Goal: Information Seeking & Learning: Check status

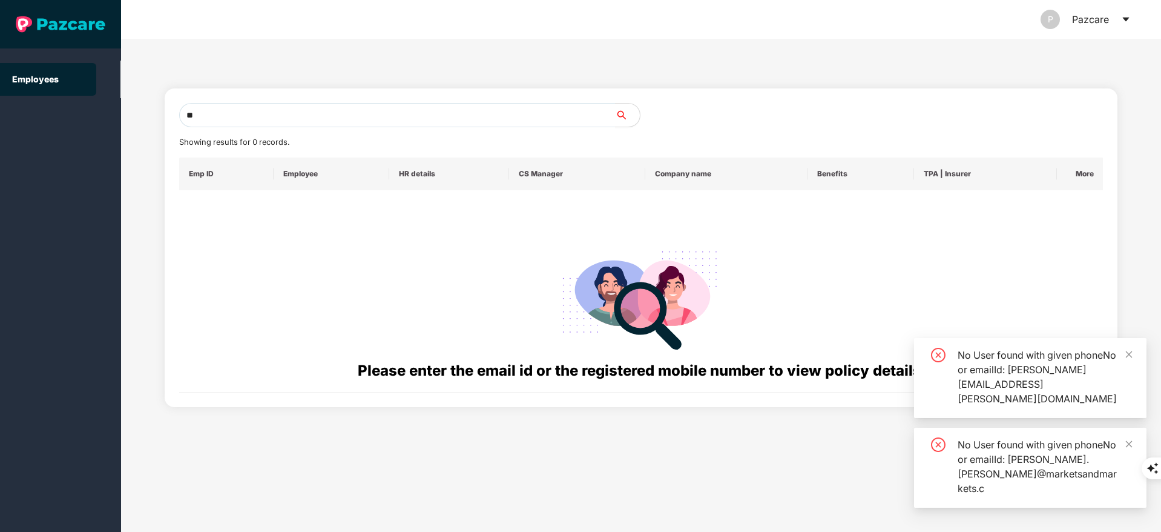
type input "*"
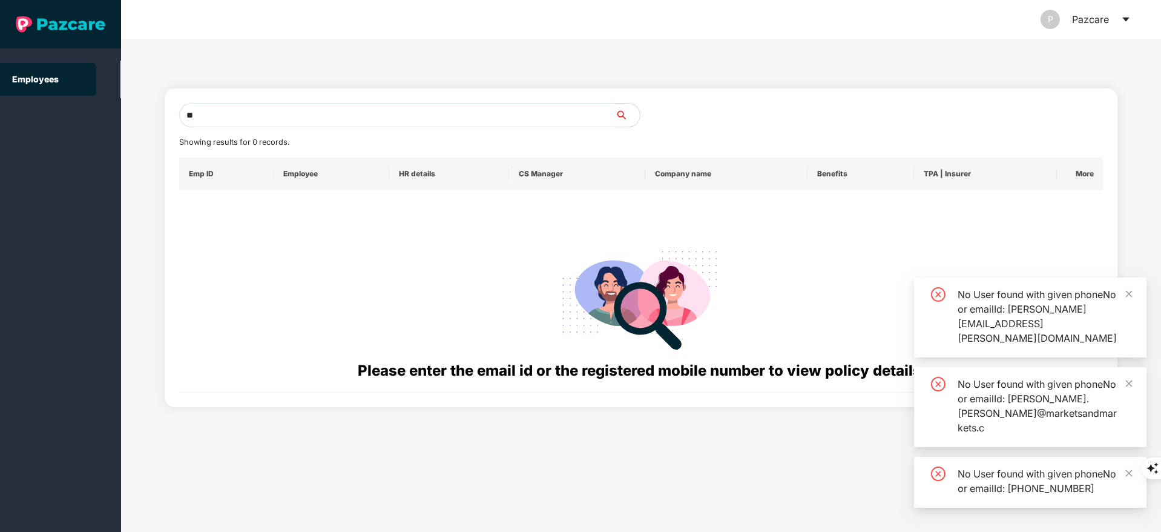
type input "*"
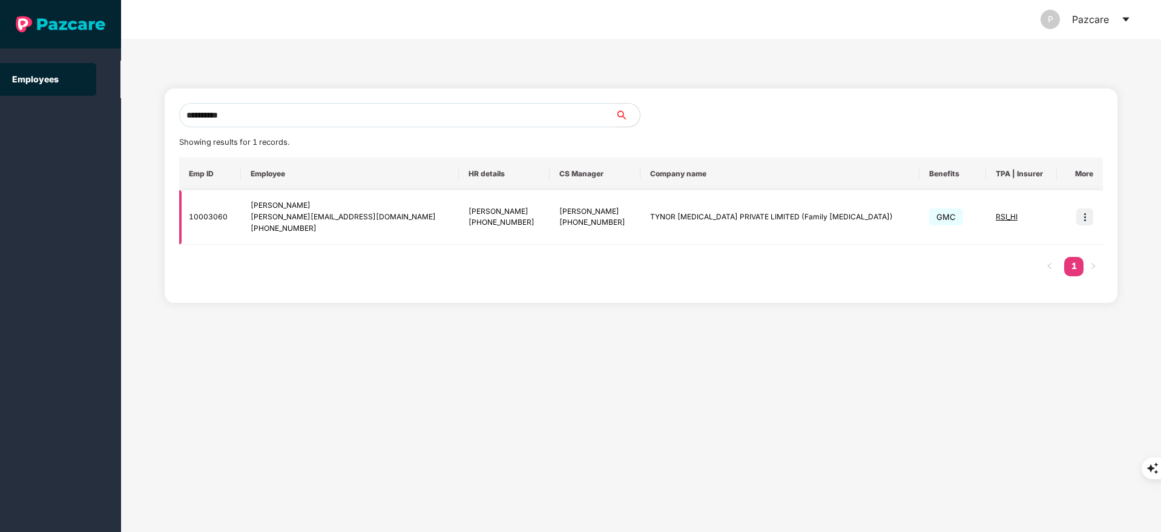
type input "**********"
click at [1089, 212] on img at bounding box center [1084, 216] width 17 height 17
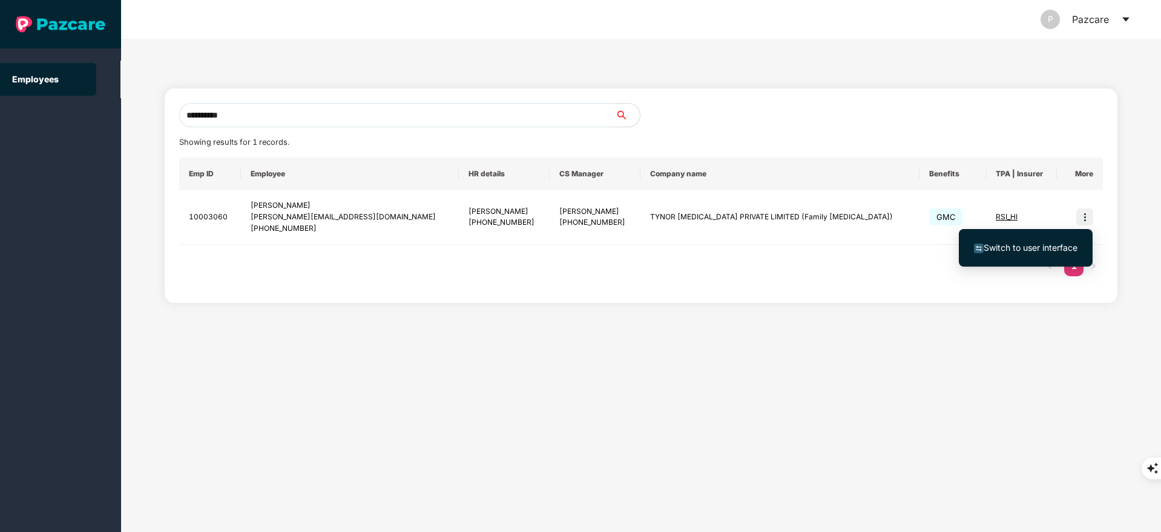
click at [1030, 254] on li "Switch to user interface" at bounding box center [1026, 247] width 134 height 25
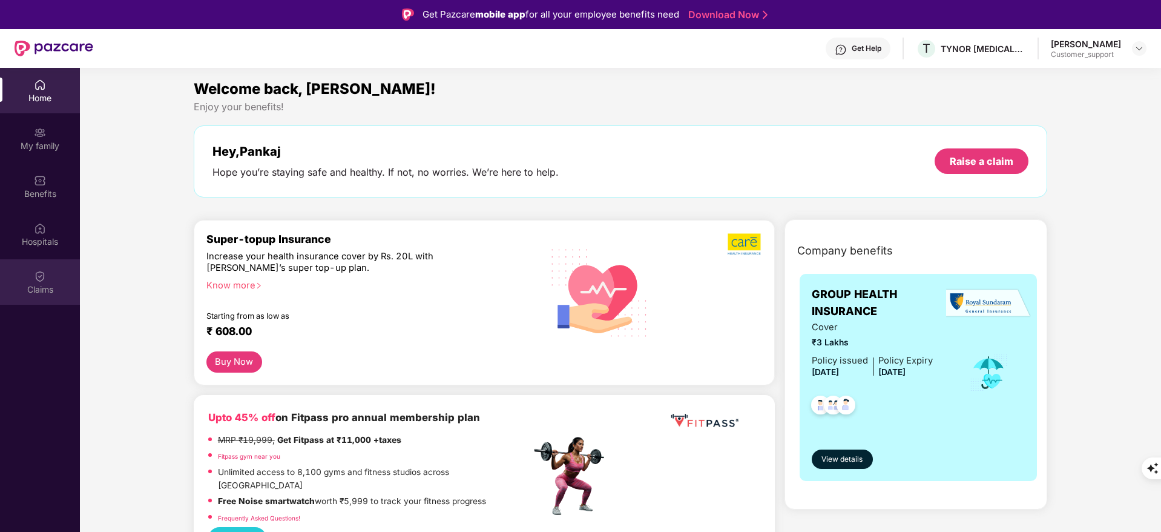
click at [29, 274] on div "Claims" at bounding box center [40, 281] width 80 height 45
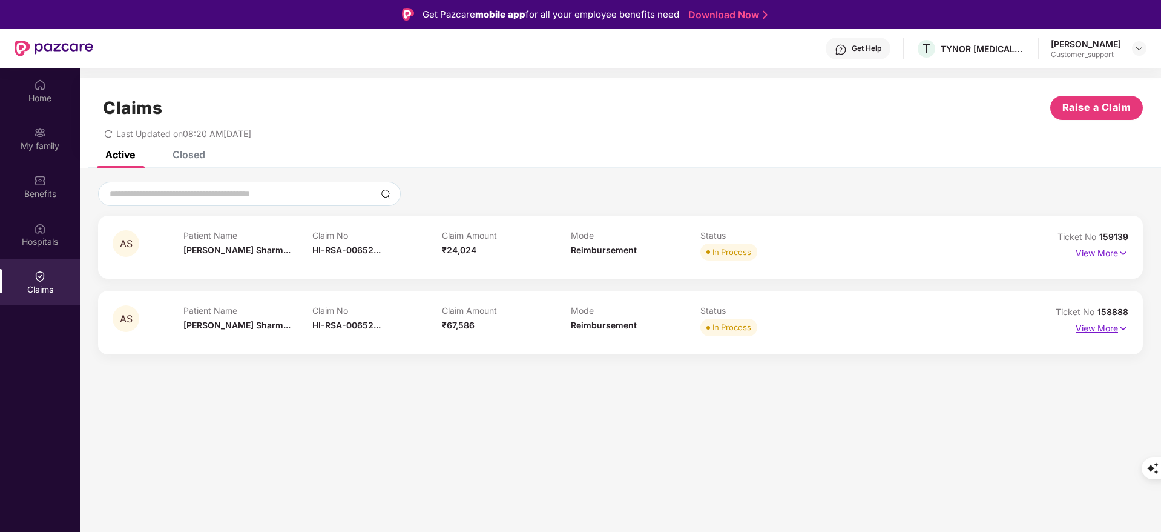
click at [1104, 330] on p "View More" at bounding box center [1102, 326] width 53 height 16
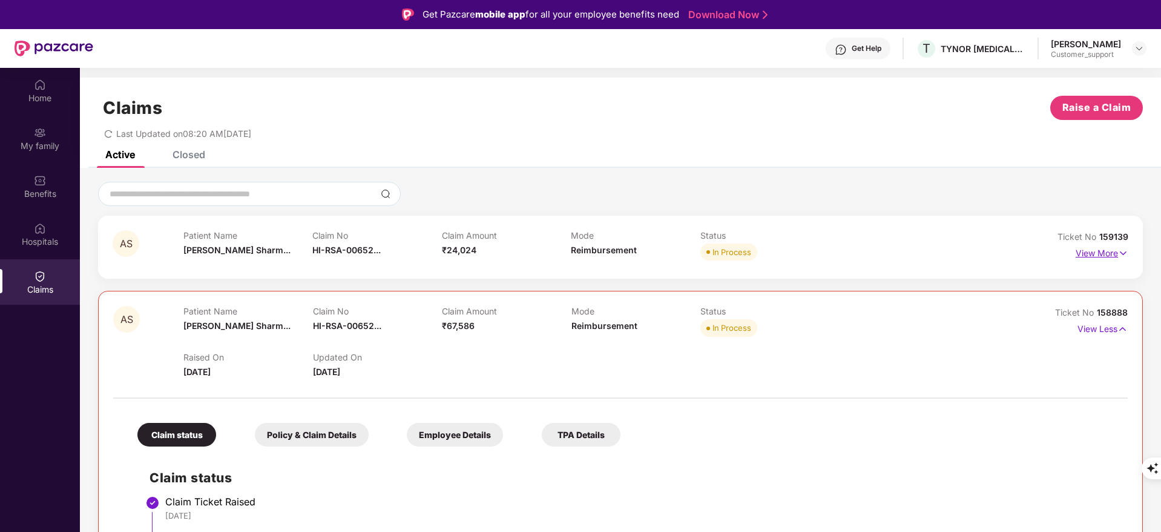
click at [1101, 254] on p "View More" at bounding box center [1102, 251] width 53 height 16
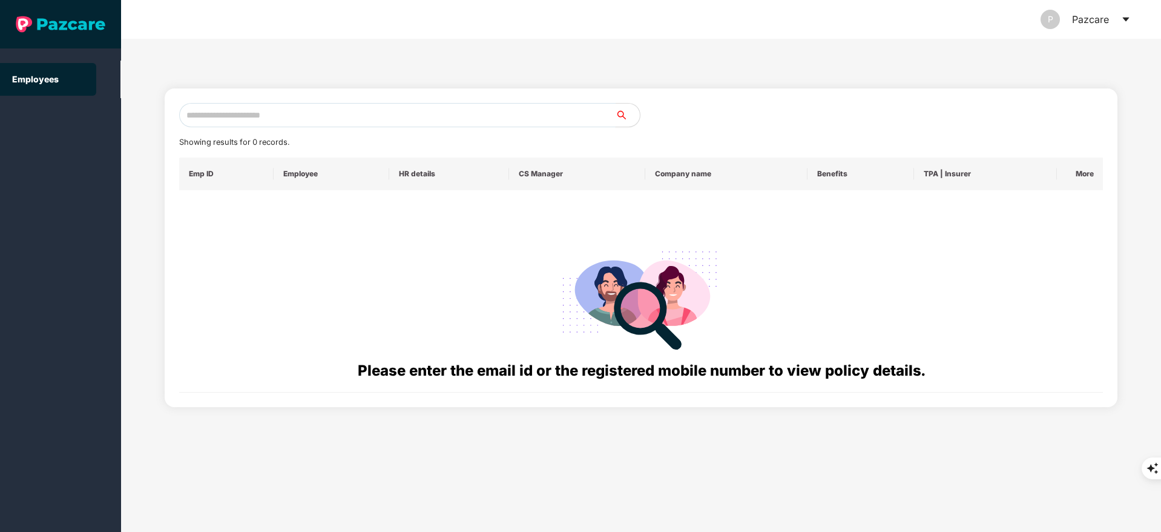
click at [223, 115] on input "text" at bounding box center [397, 115] width 436 height 24
paste input "**********"
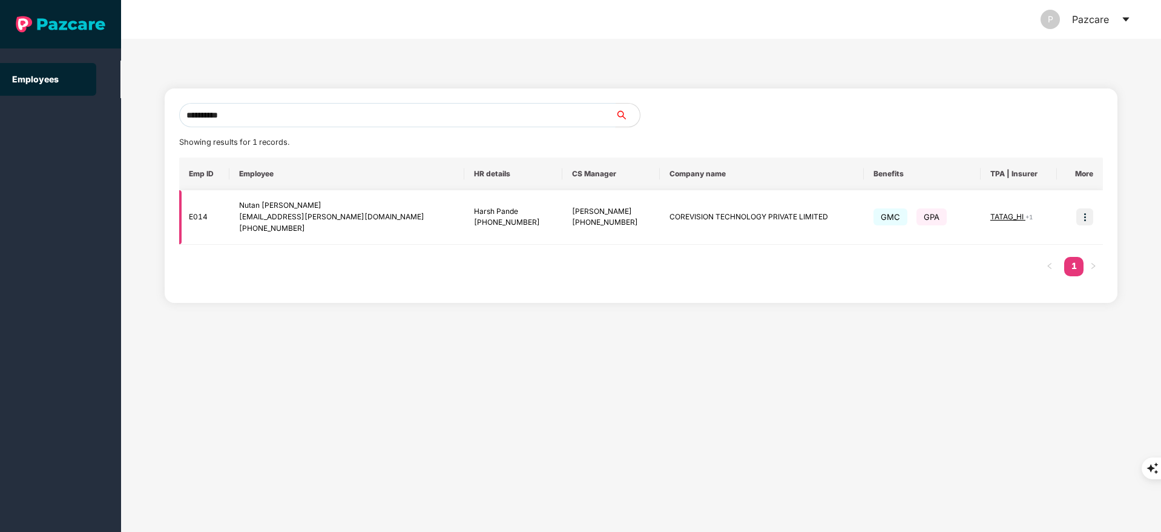
type input "**********"
click at [1085, 216] on img at bounding box center [1084, 216] width 17 height 17
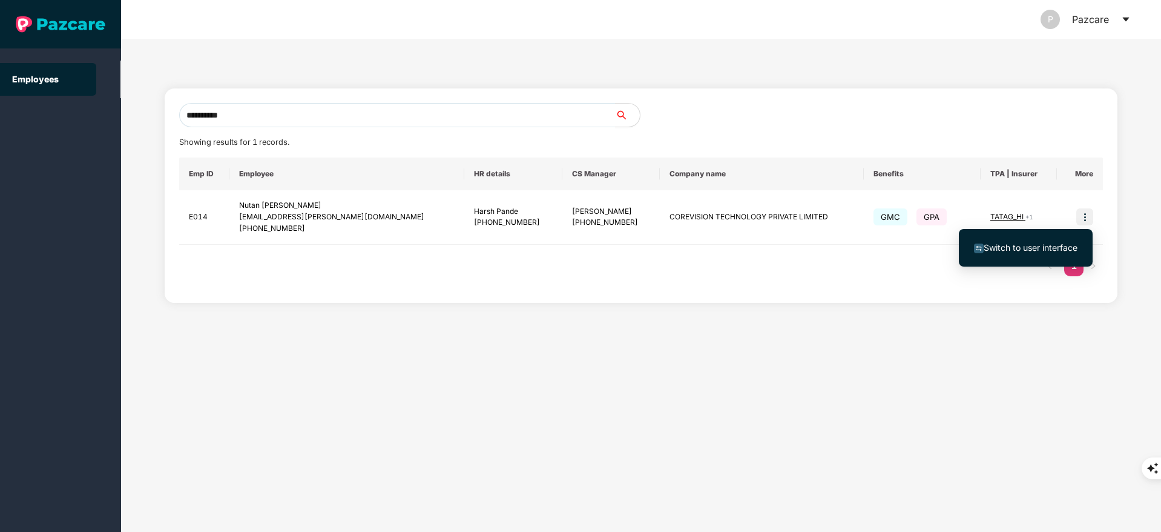
click at [1069, 235] on li "Switch to user interface" at bounding box center [1026, 247] width 134 height 25
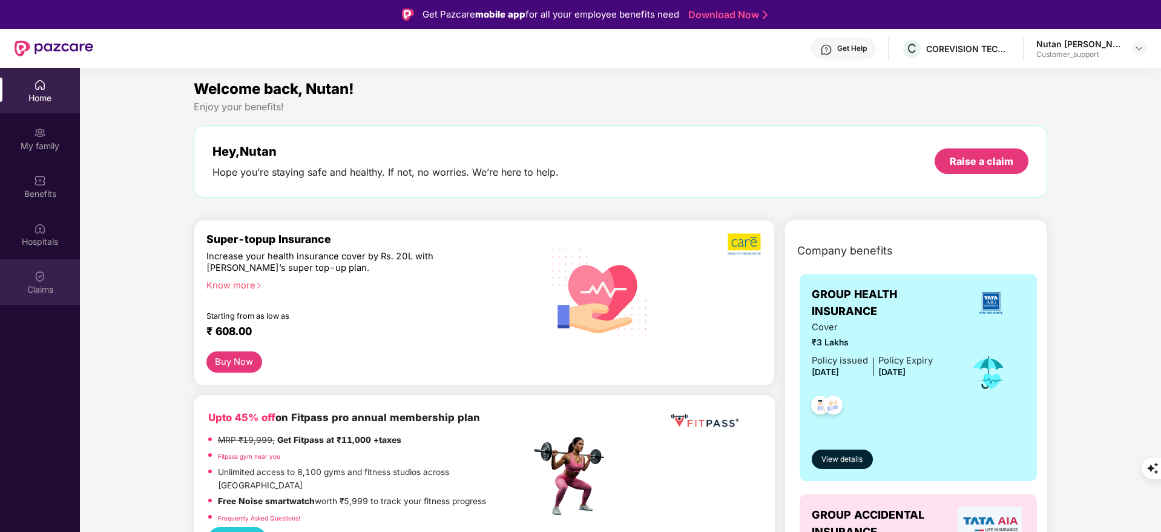
click at [45, 270] on img at bounding box center [40, 276] width 12 height 12
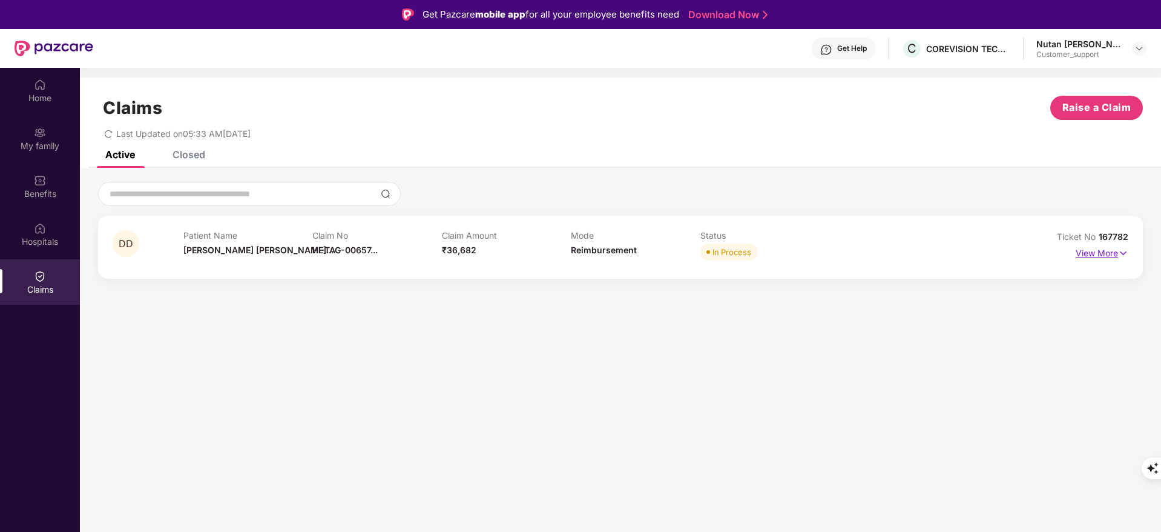
click at [1098, 253] on p "View More" at bounding box center [1102, 251] width 53 height 16
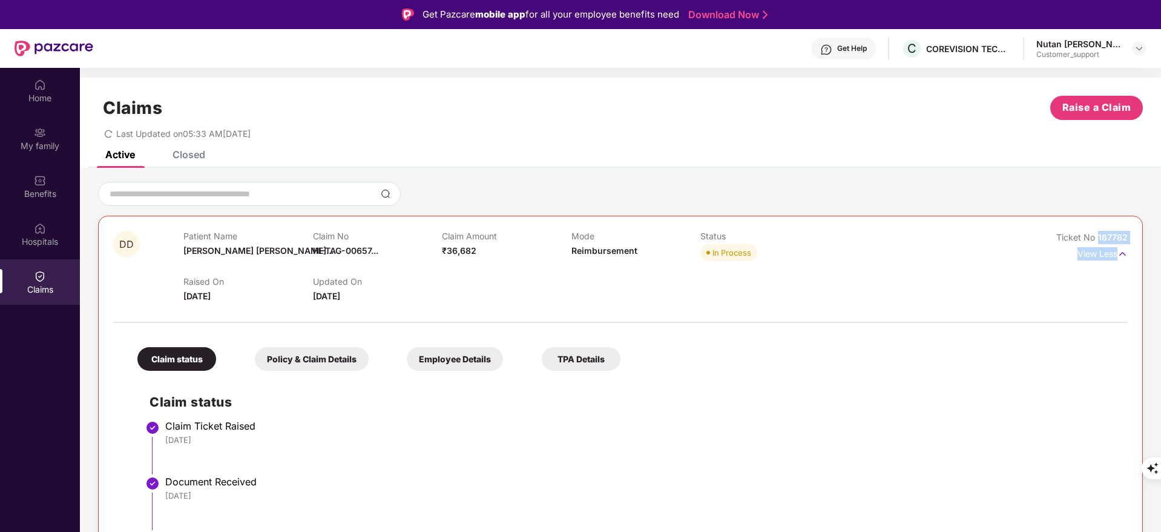
drag, startPoint x: 1098, startPoint y: 237, endPoint x: 1157, endPoint y: 244, distance: 59.2
click at [1157, 244] on div "DD Patient Name [PERSON_NAME] [PERSON_NAME]... Claim No HI-TAG-00657... Claim A…" at bounding box center [620, 459] width 1081 height 554
drag, startPoint x: 1096, startPoint y: 237, endPoint x: 1130, endPoint y: 236, distance: 33.9
click at [1130, 236] on div "DD Patient Name [PERSON_NAME] [PERSON_NAME]... Claim No HI-TAG-00657... Claim A…" at bounding box center [620, 476] width 1045 height 520
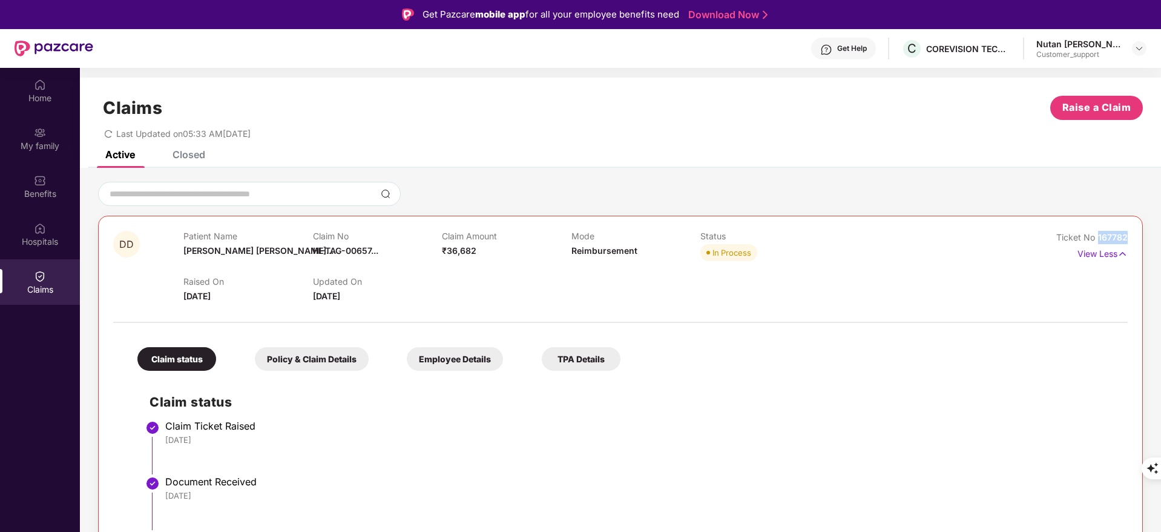
copy span "167782"
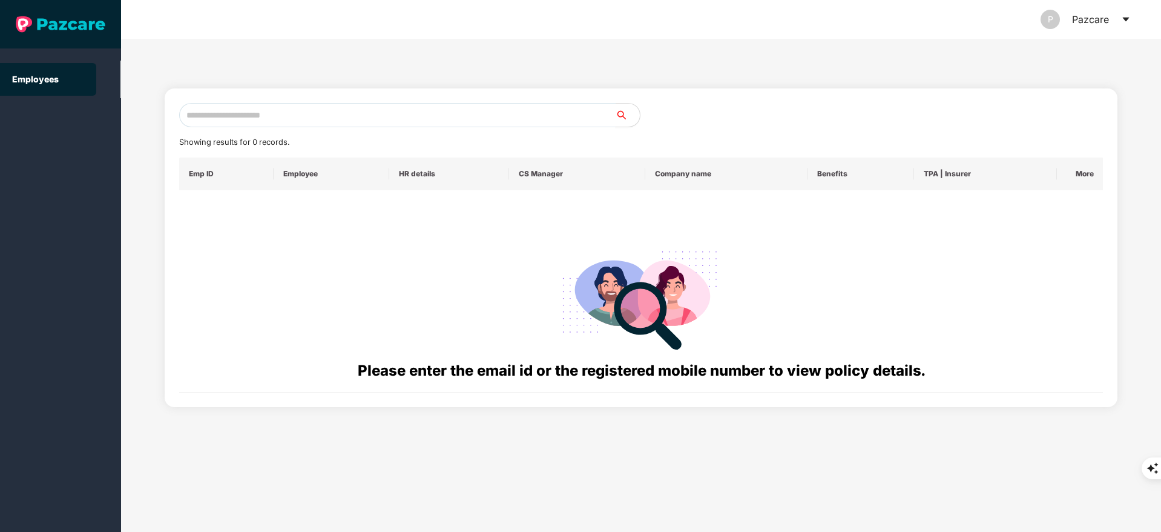
click at [239, 126] on input "text" at bounding box center [397, 115] width 436 height 24
paste input "**********"
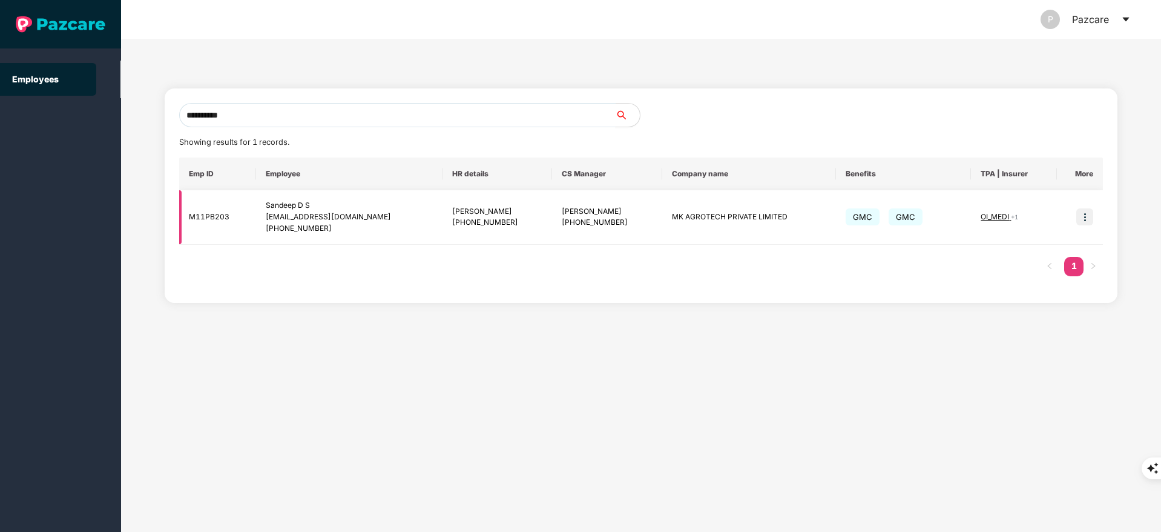
type input "**********"
click at [1084, 220] on img at bounding box center [1084, 216] width 17 height 17
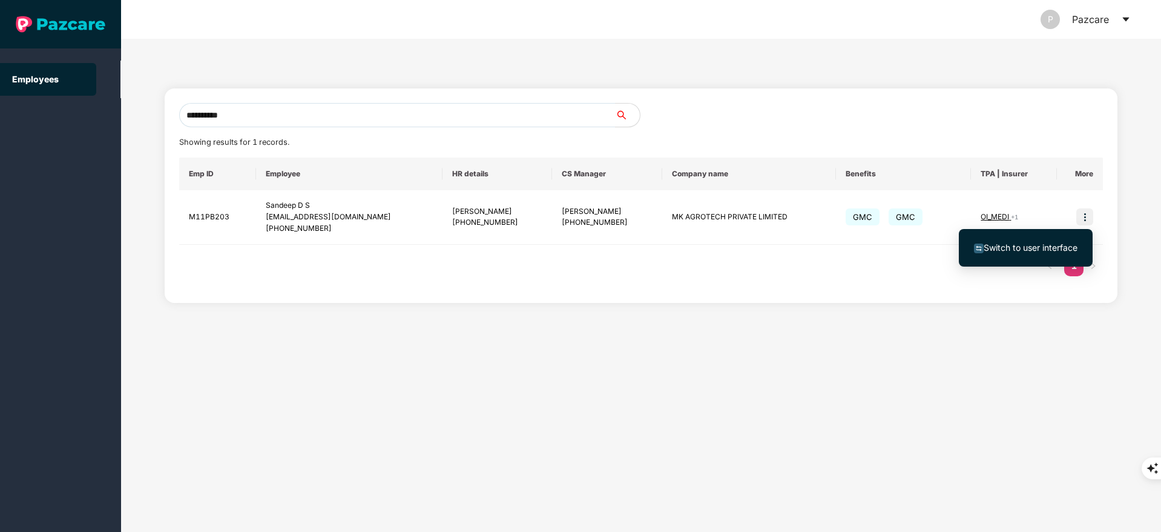
click at [1030, 248] on span "Switch to user interface" at bounding box center [1031, 247] width 94 height 10
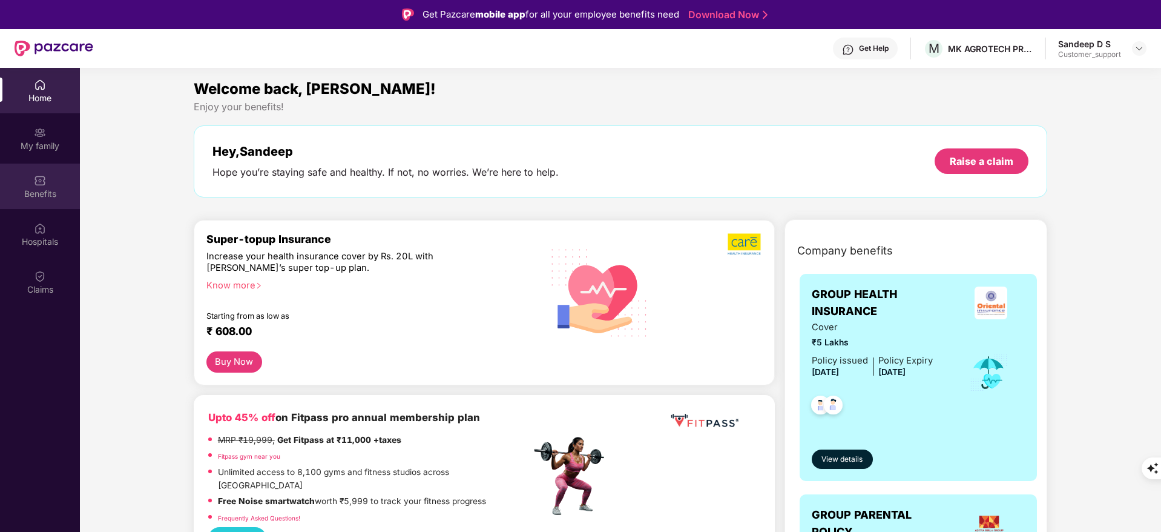
click at [42, 185] on img at bounding box center [40, 180] width 12 height 12
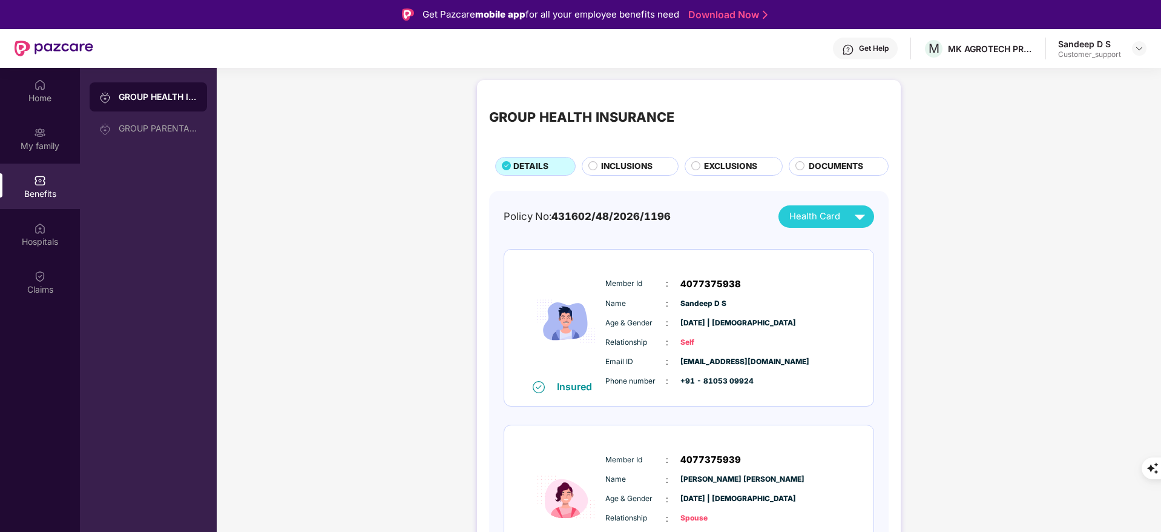
click at [637, 168] on span "INCLUSIONS" at bounding box center [626, 166] width 51 height 13
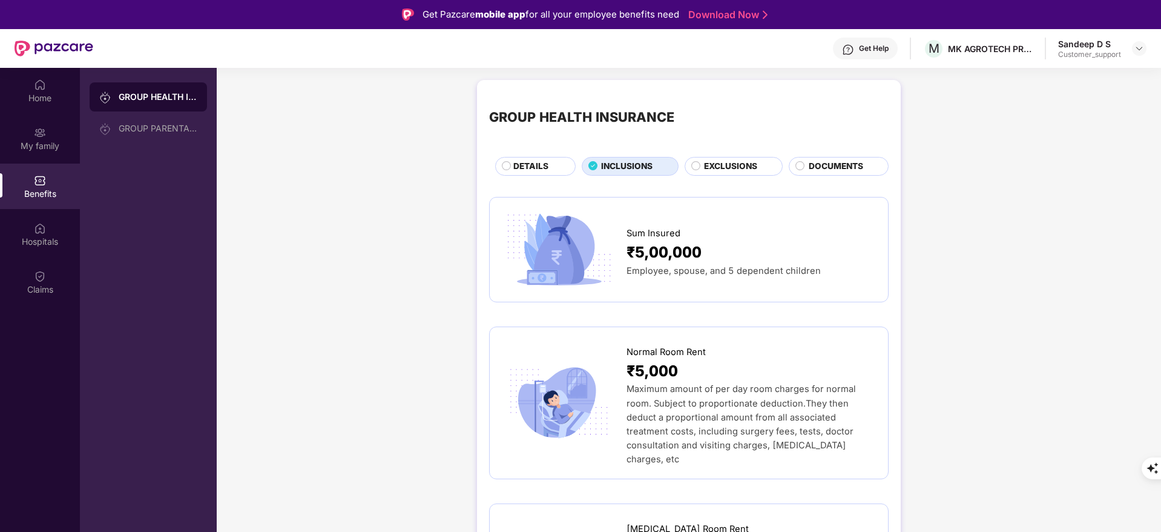
click at [553, 162] on div "DETAILS" at bounding box center [538, 167] width 62 height 15
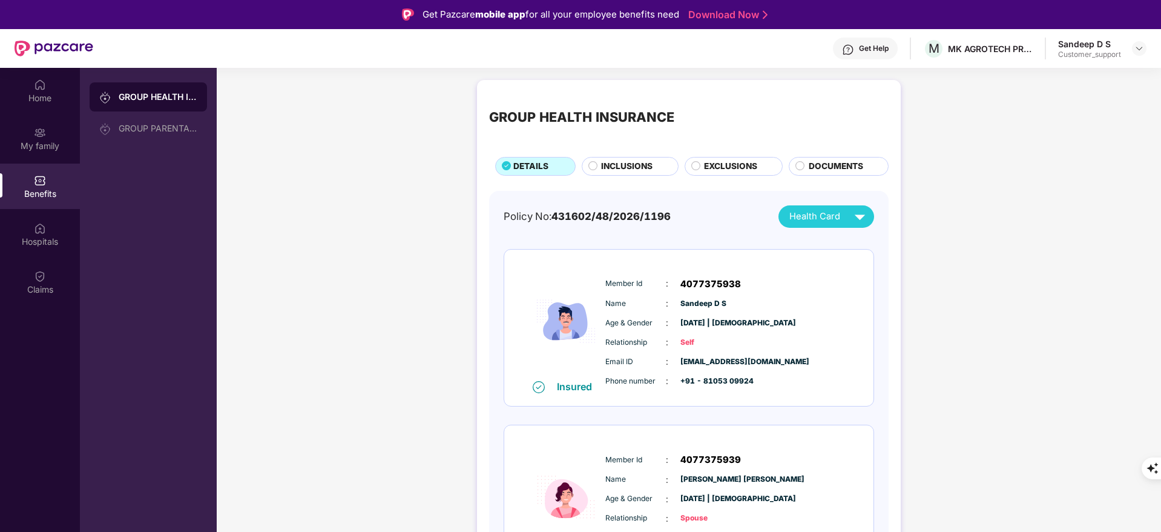
scroll to position [94, 0]
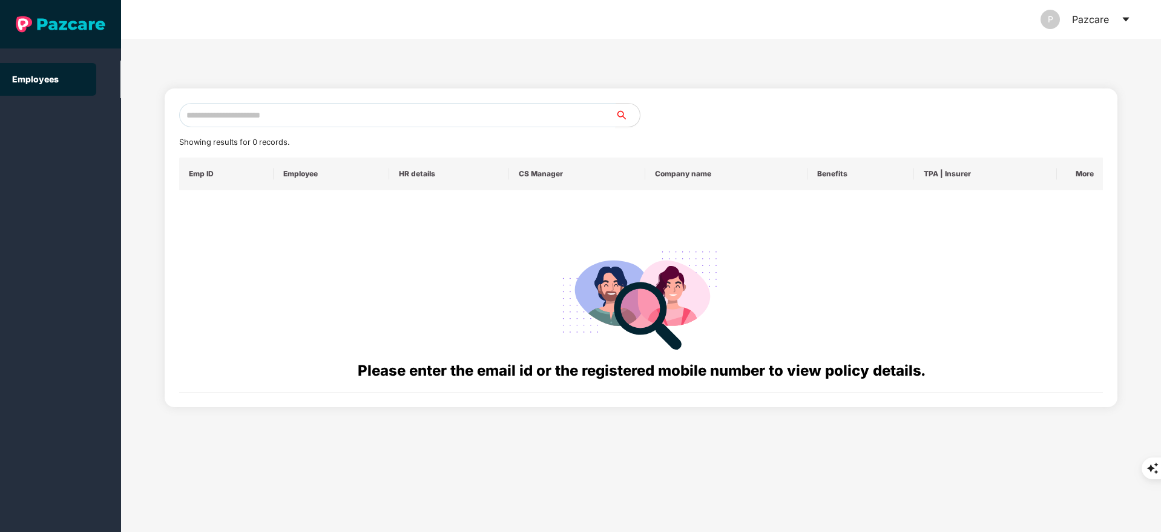
click at [248, 115] on input "text" at bounding box center [397, 115] width 436 height 24
paste input "**********"
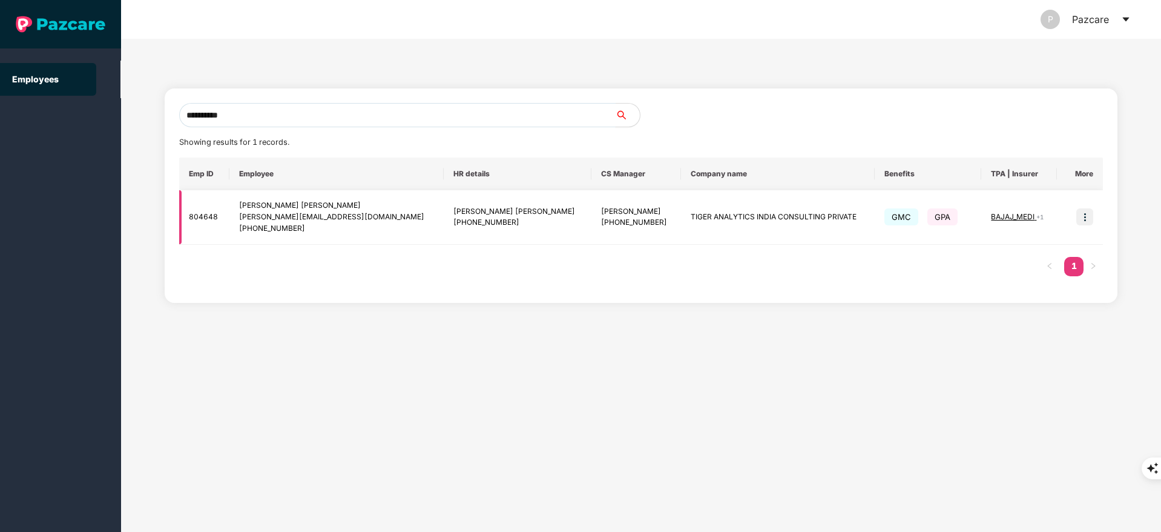
type input "**********"
click at [1087, 212] on img at bounding box center [1084, 216] width 17 height 17
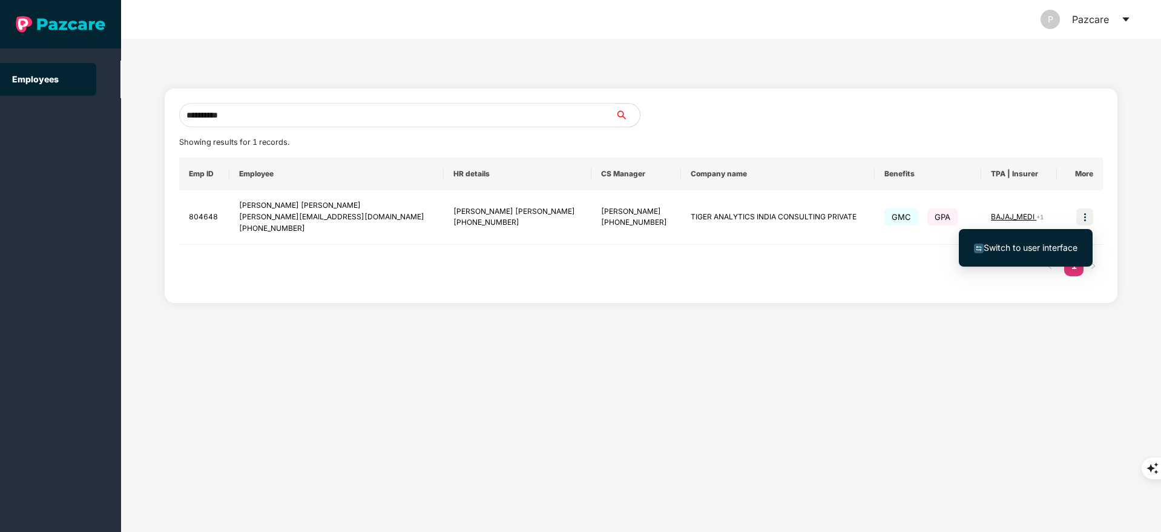
click at [1062, 242] on span "Switch to user interface" at bounding box center [1031, 247] width 94 height 10
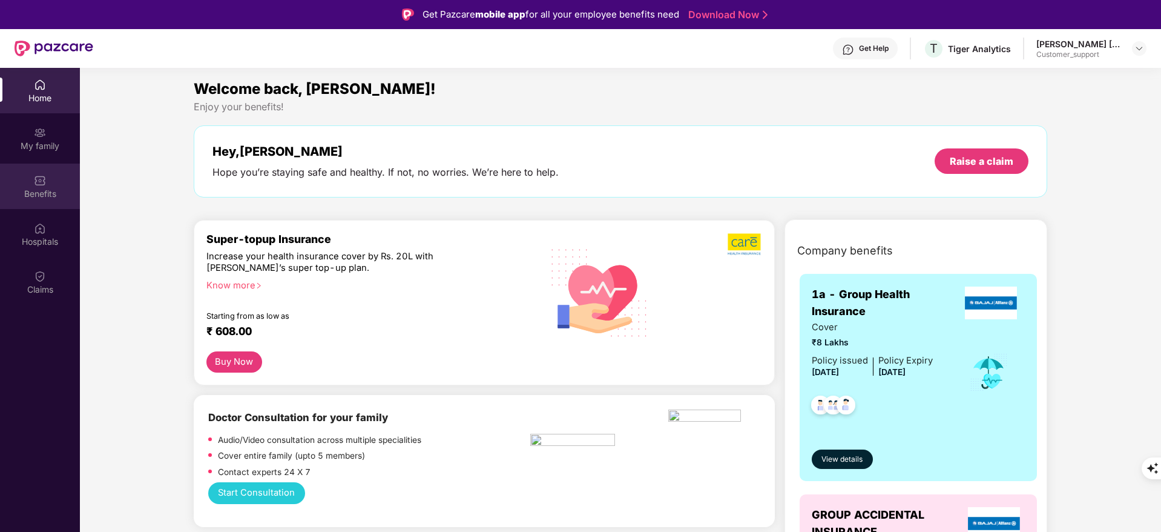
click at [60, 183] on div "Benefits" at bounding box center [40, 185] width 80 height 45
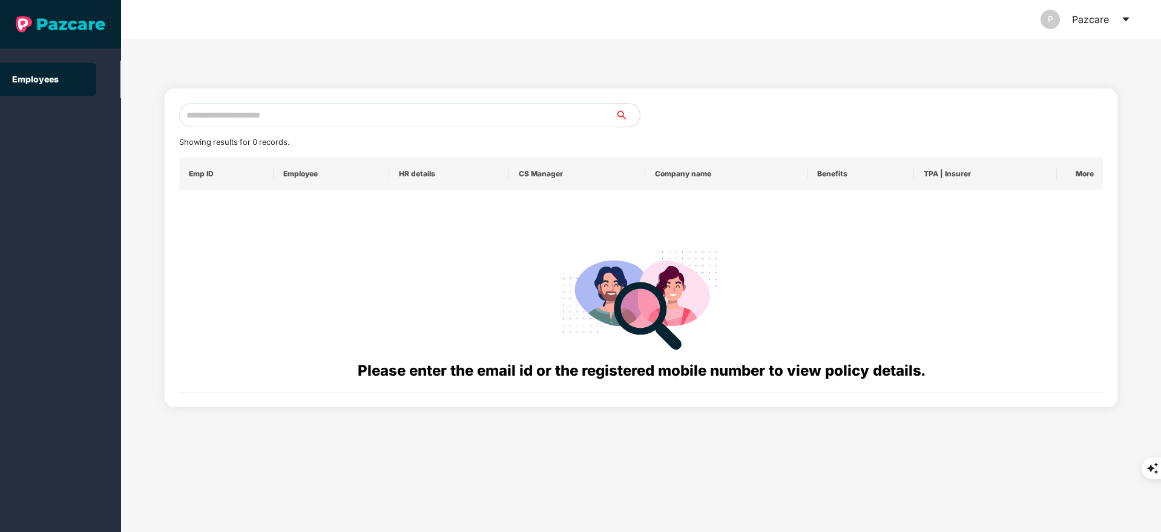
click at [220, 111] on input "text" at bounding box center [397, 115] width 436 height 24
paste input "**********"
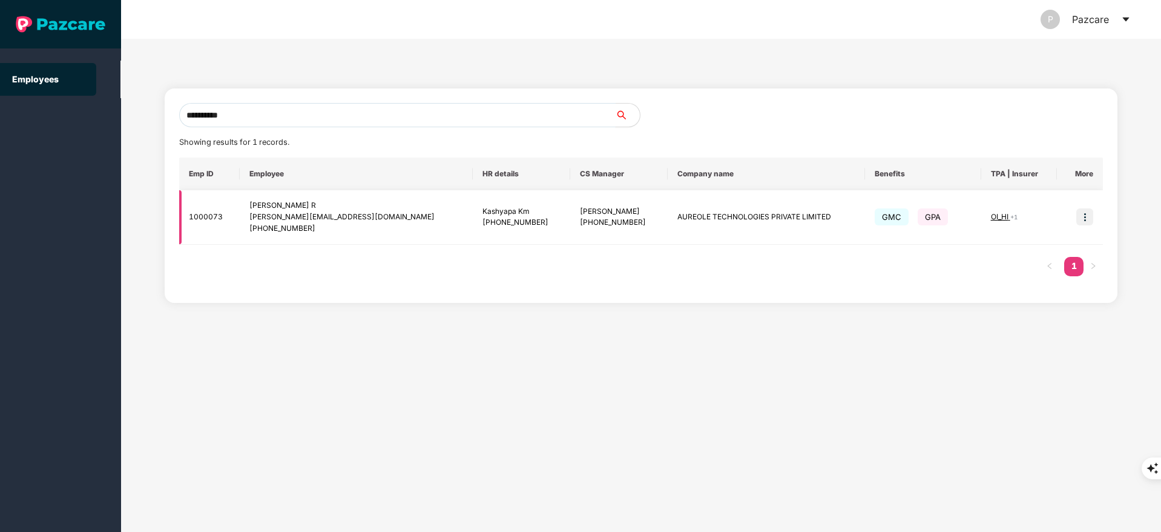
type input "**********"
click at [1089, 209] on img at bounding box center [1084, 216] width 17 height 17
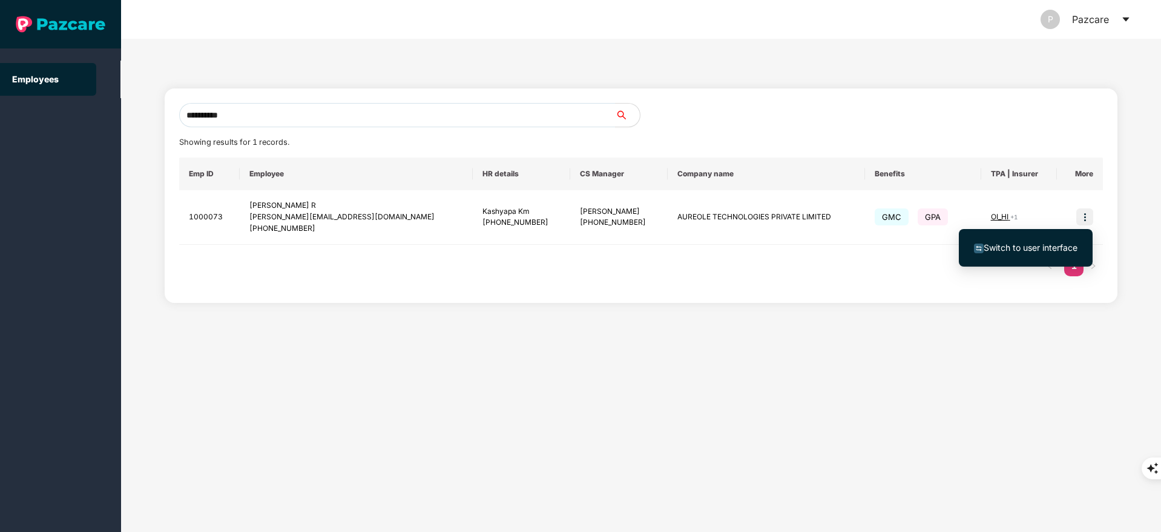
click at [1039, 241] on span "Switch to user interface" at bounding box center [1026, 247] width 104 height 13
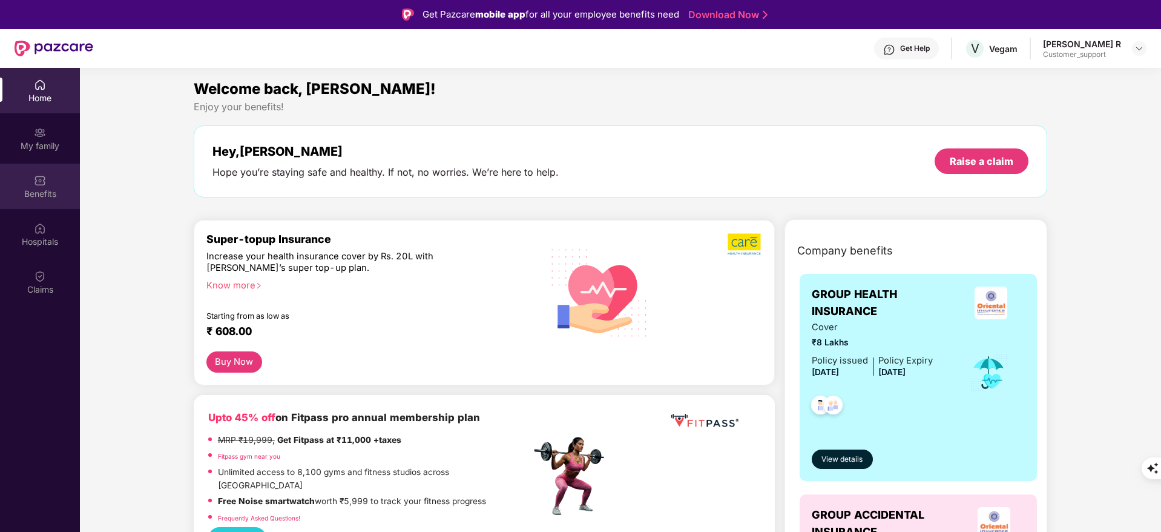
click at [48, 192] on div "Benefits" at bounding box center [40, 194] width 80 height 12
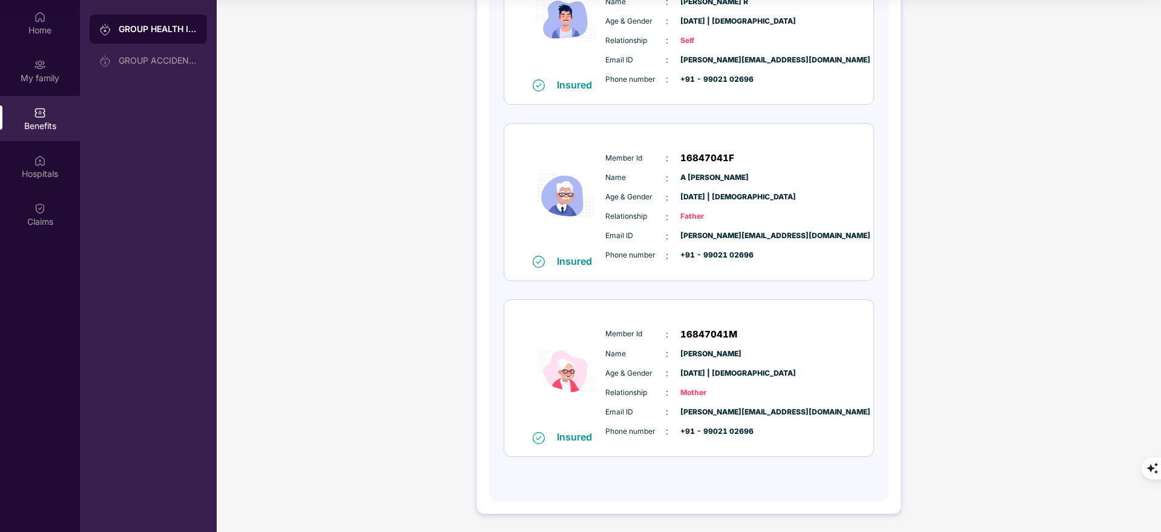
scroll to position [0, 0]
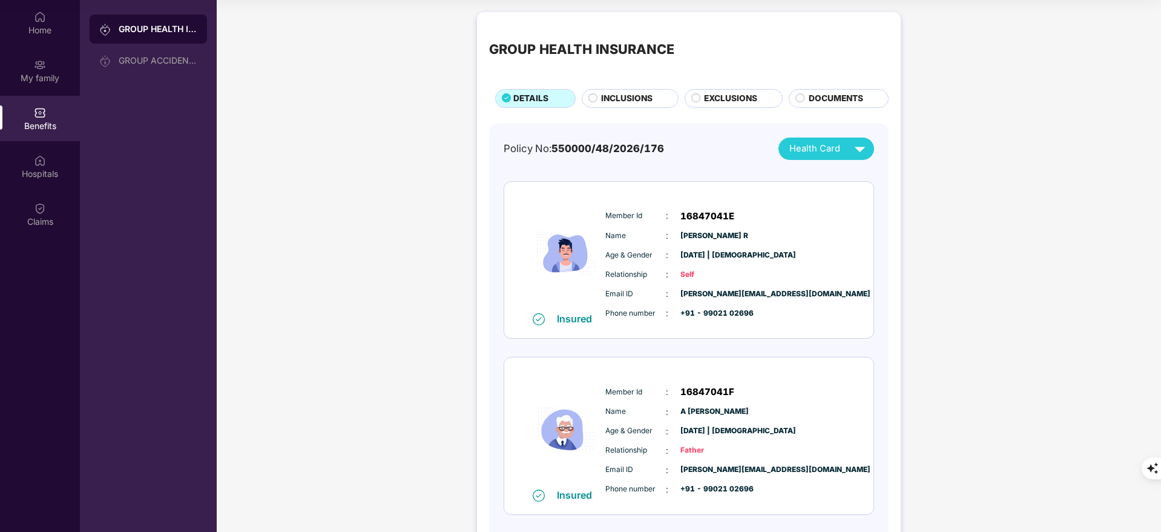
click at [628, 88] on div "GROUP HEALTH INSURANCE DETAILS INCLUSIONS EXCLUSIONS DOCUMENTS" at bounding box center [689, 66] width 400 height 84
click at [621, 93] on span "INCLUSIONS" at bounding box center [626, 98] width 51 height 13
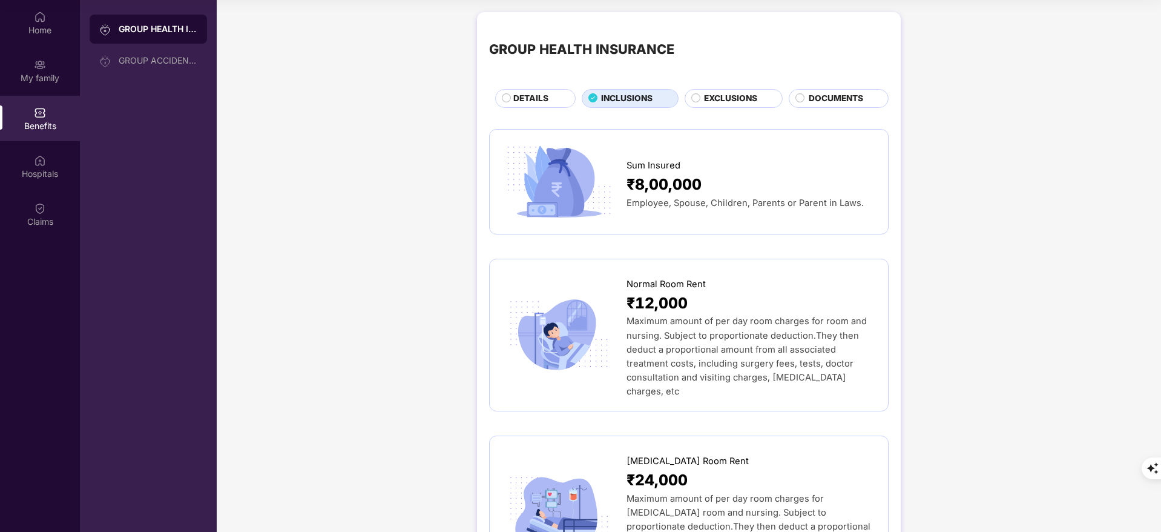
click at [512, 94] on div "DETAILS" at bounding box center [538, 99] width 62 height 15
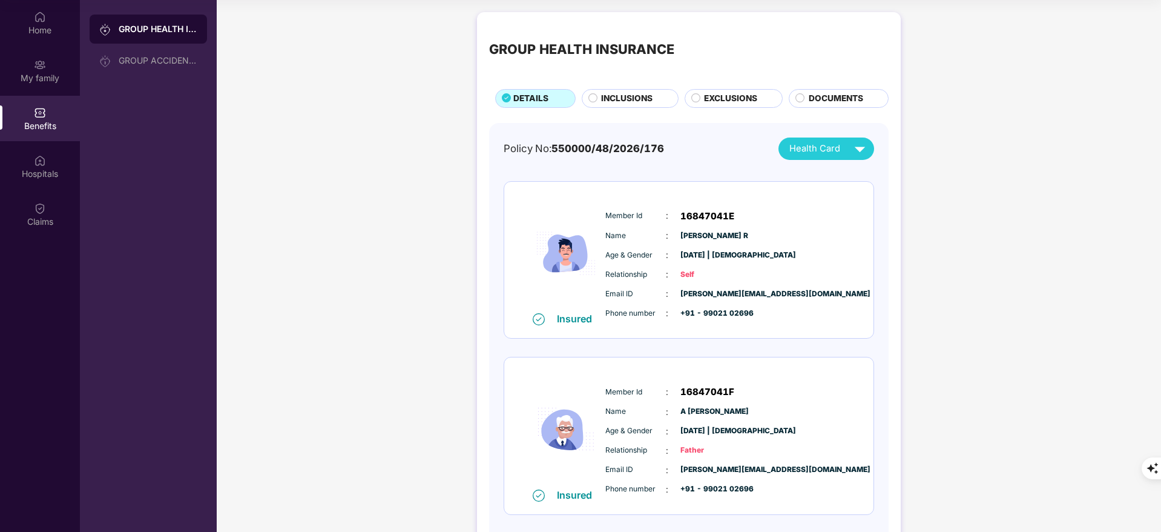
click at [858, 146] on img at bounding box center [859, 148] width 21 height 21
click at [857, 147] on img at bounding box center [859, 148] width 21 height 21
click at [857, 146] on img at bounding box center [859, 148] width 21 height 21
click at [853, 145] on img at bounding box center [859, 148] width 21 height 21
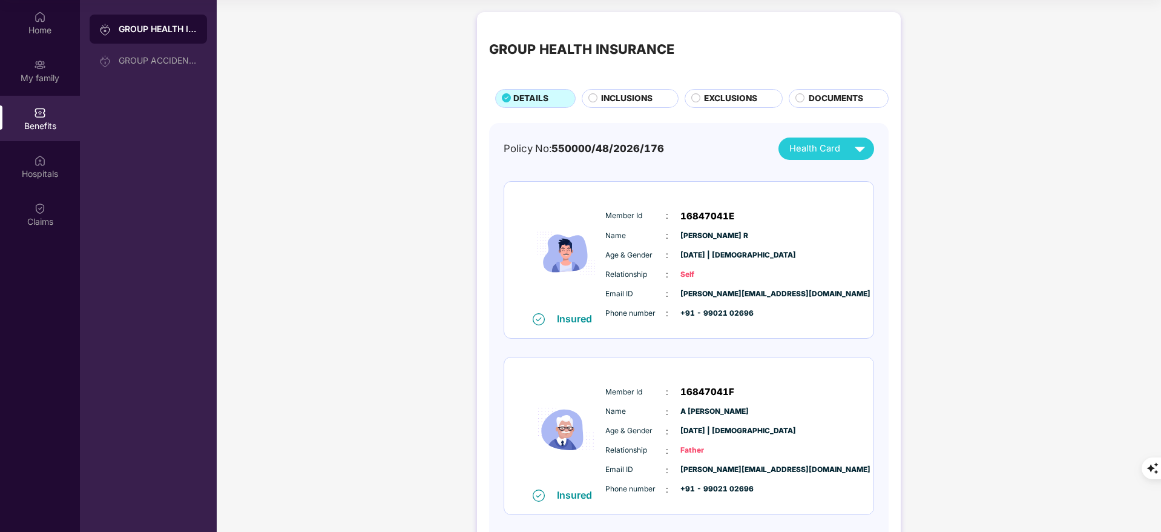
click at [863, 146] on img at bounding box center [859, 148] width 21 height 21
click at [863, 147] on img at bounding box center [859, 148] width 21 height 21
click at [855, 139] on img at bounding box center [859, 148] width 21 height 21
click at [864, 222] on img at bounding box center [868, 224] width 9 height 9
